Goal: Transaction & Acquisition: Purchase product/service

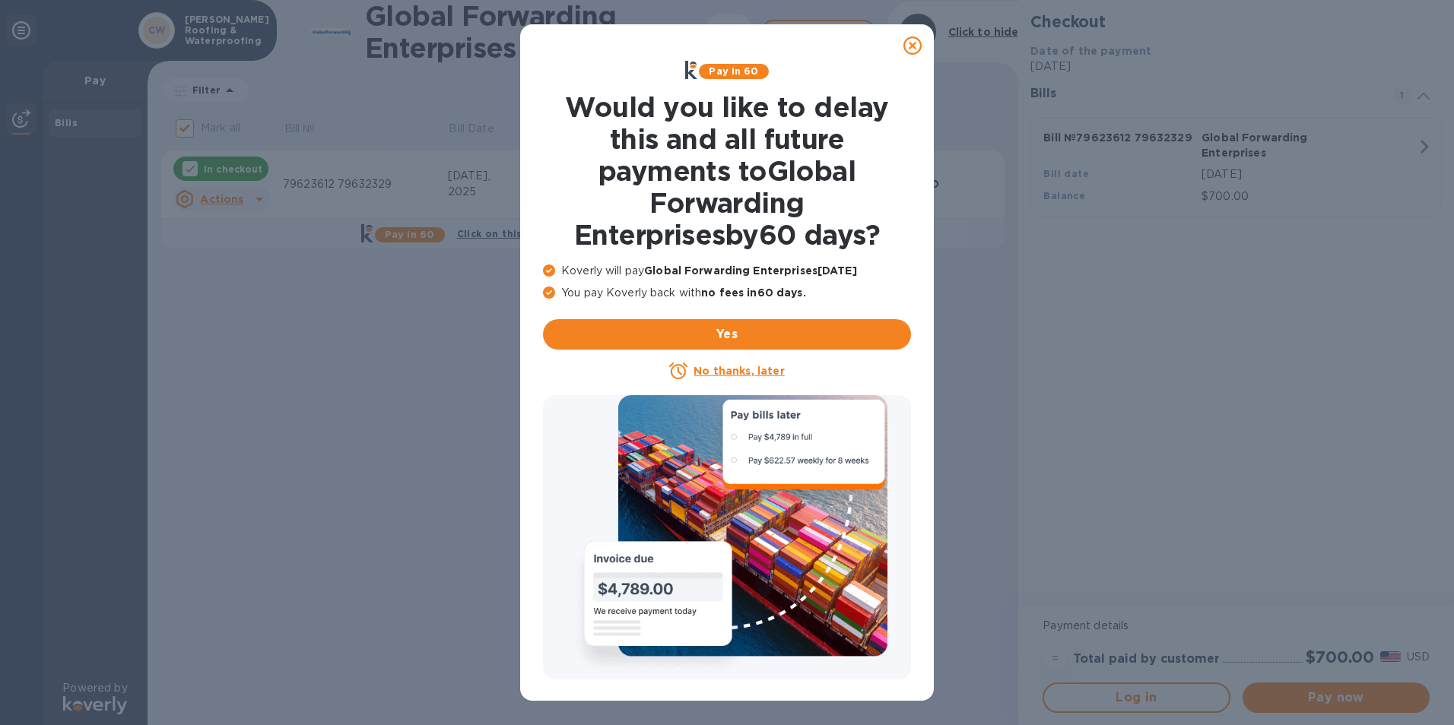
click at [735, 375] on u "No thanks, later" at bounding box center [738, 371] width 90 height 12
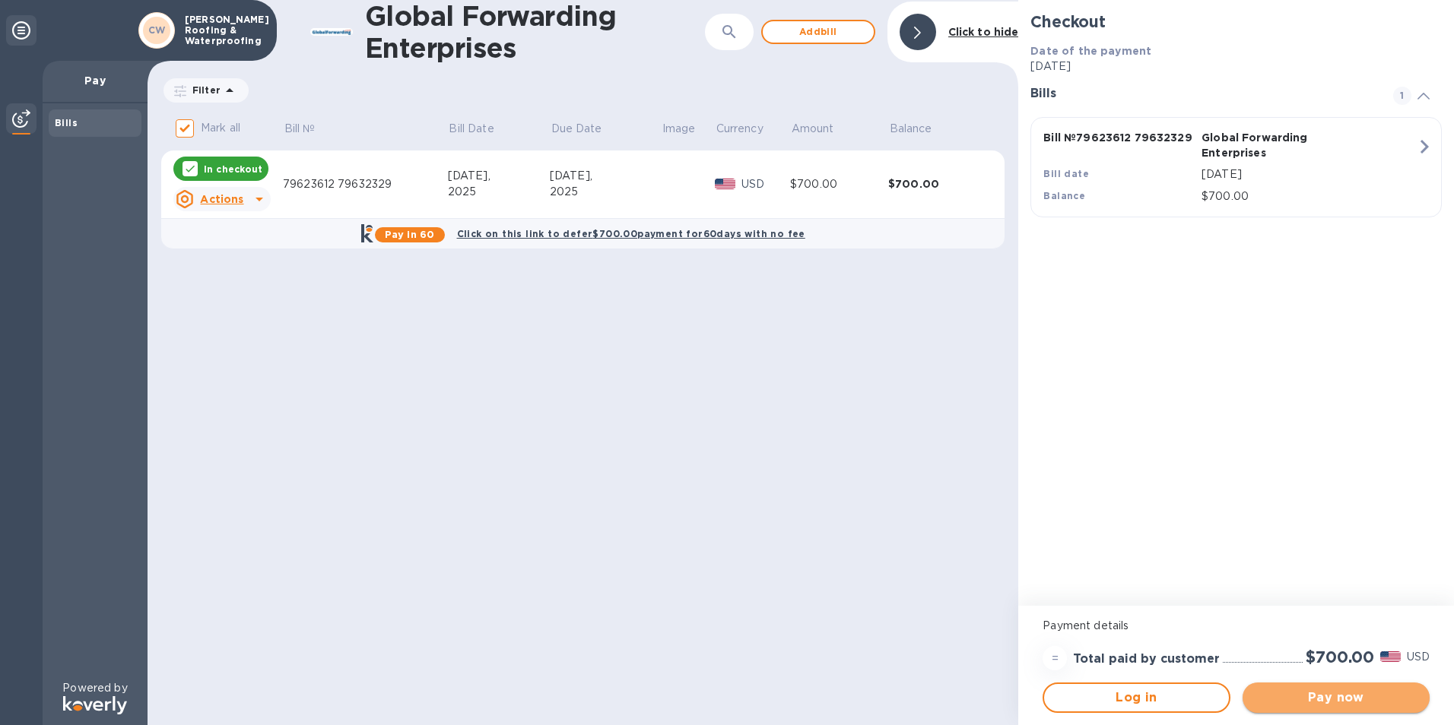
click at [1345, 701] on span "Pay now" at bounding box center [1336, 698] width 163 height 18
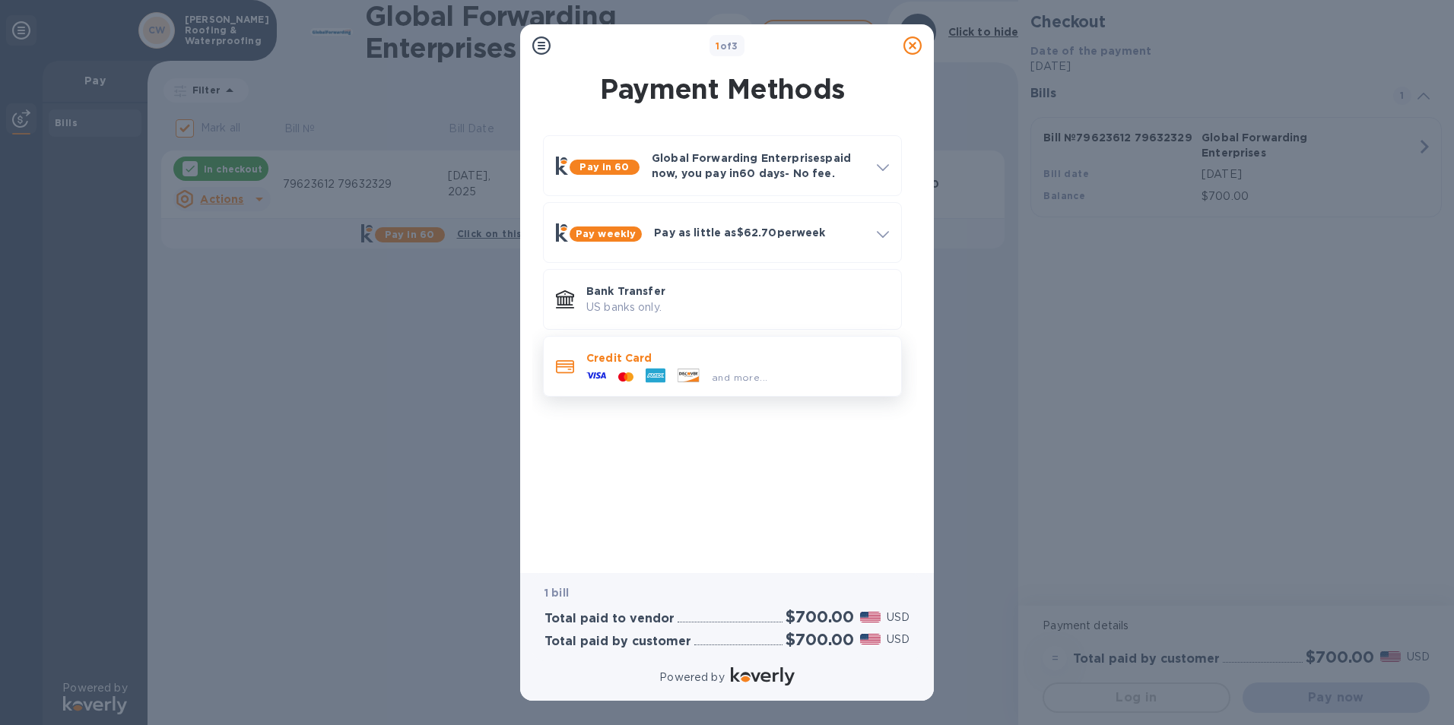
click at [649, 368] on icon at bounding box center [656, 376] width 20 height 20
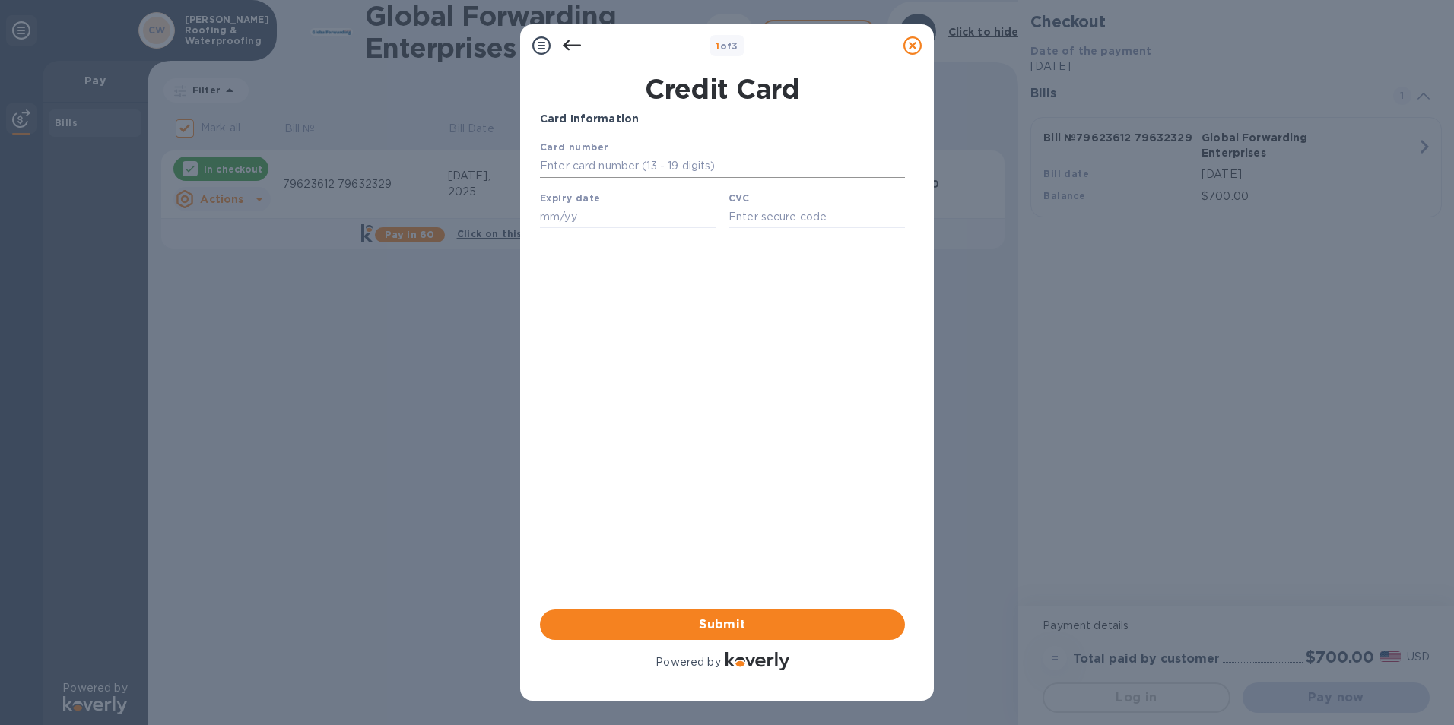
click at [718, 171] on input "text" at bounding box center [722, 166] width 365 height 23
type input "[CREDIT_CARD_NUMBER]"
click at [665, 212] on input "text" at bounding box center [628, 216] width 176 height 23
type input "12/25"
type input "840"
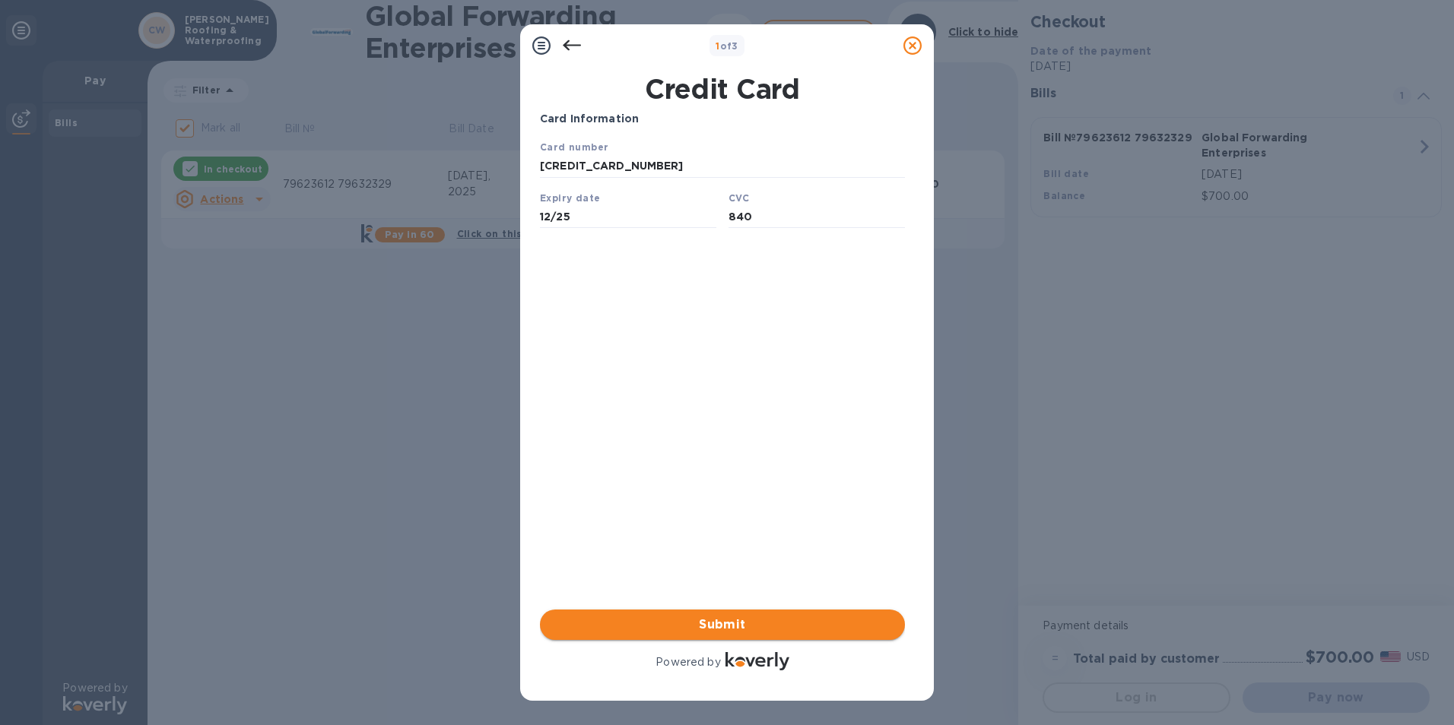
click at [740, 627] on span "Submit" at bounding box center [722, 625] width 341 height 18
